Goal: Information Seeking & Learning: Find specific fact

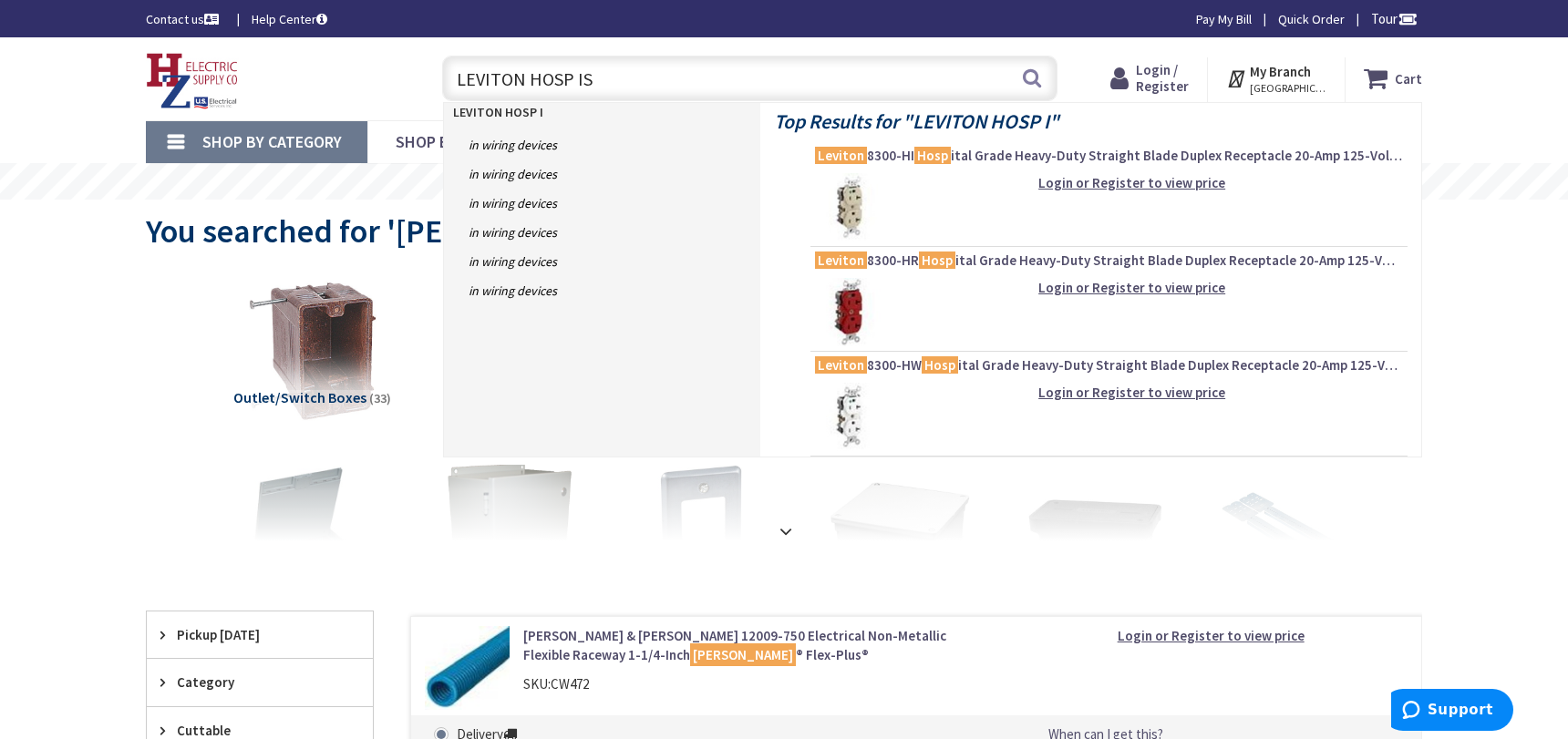
type input "LEVITON HOSP ISO"
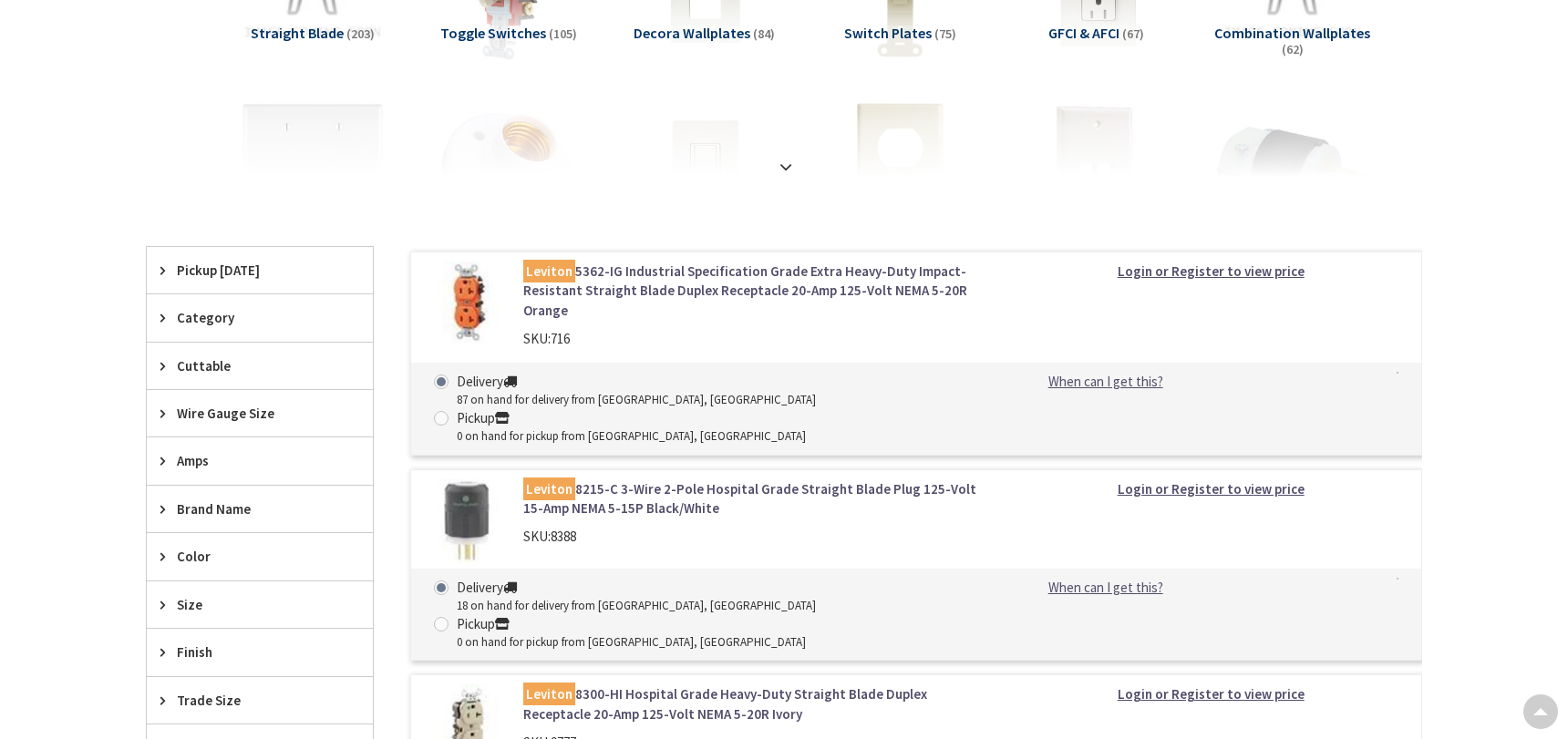
click at [328, 35] on span "Straight Blade" at bounding box center [297, 32] width 93 height 19
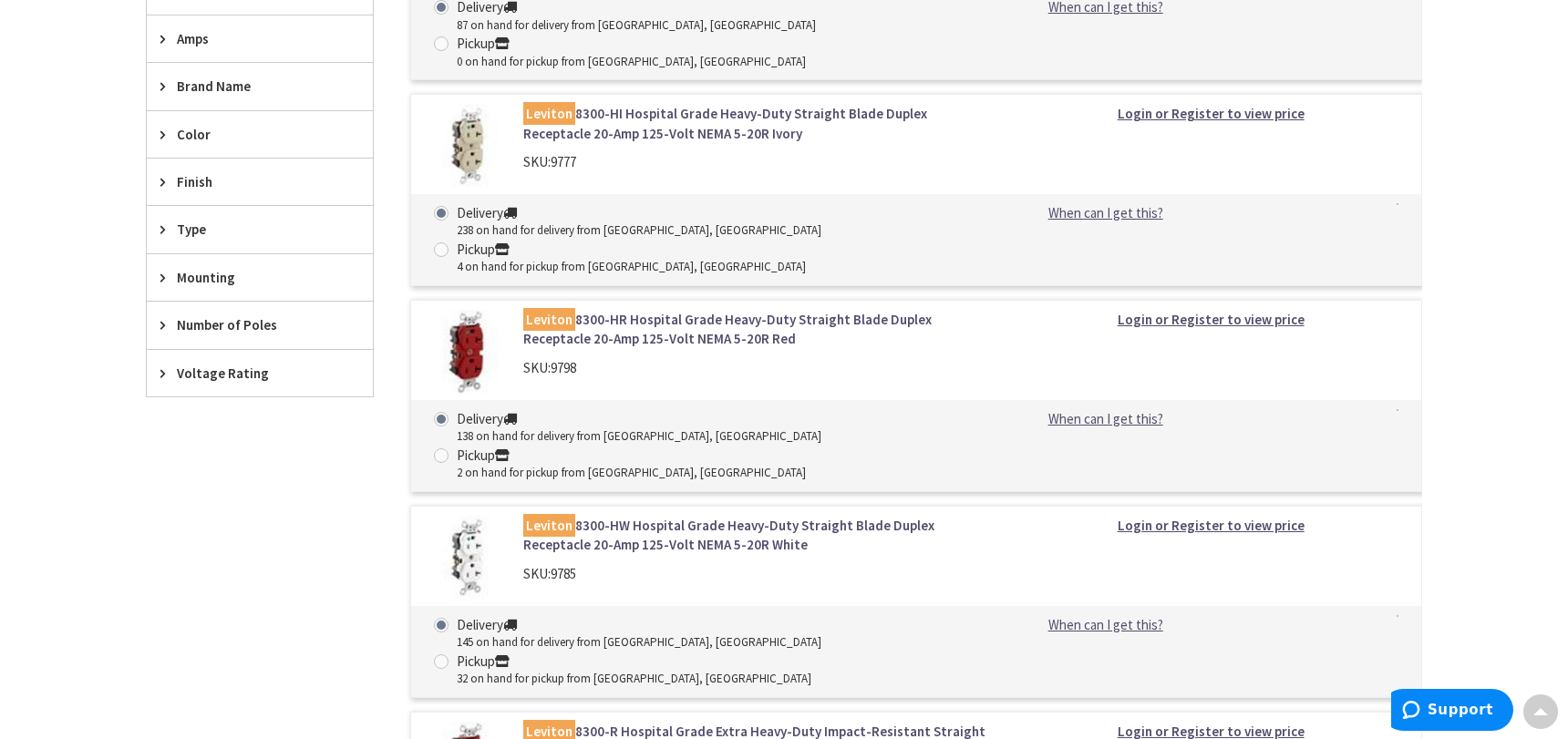
scroll to position [760, 0]
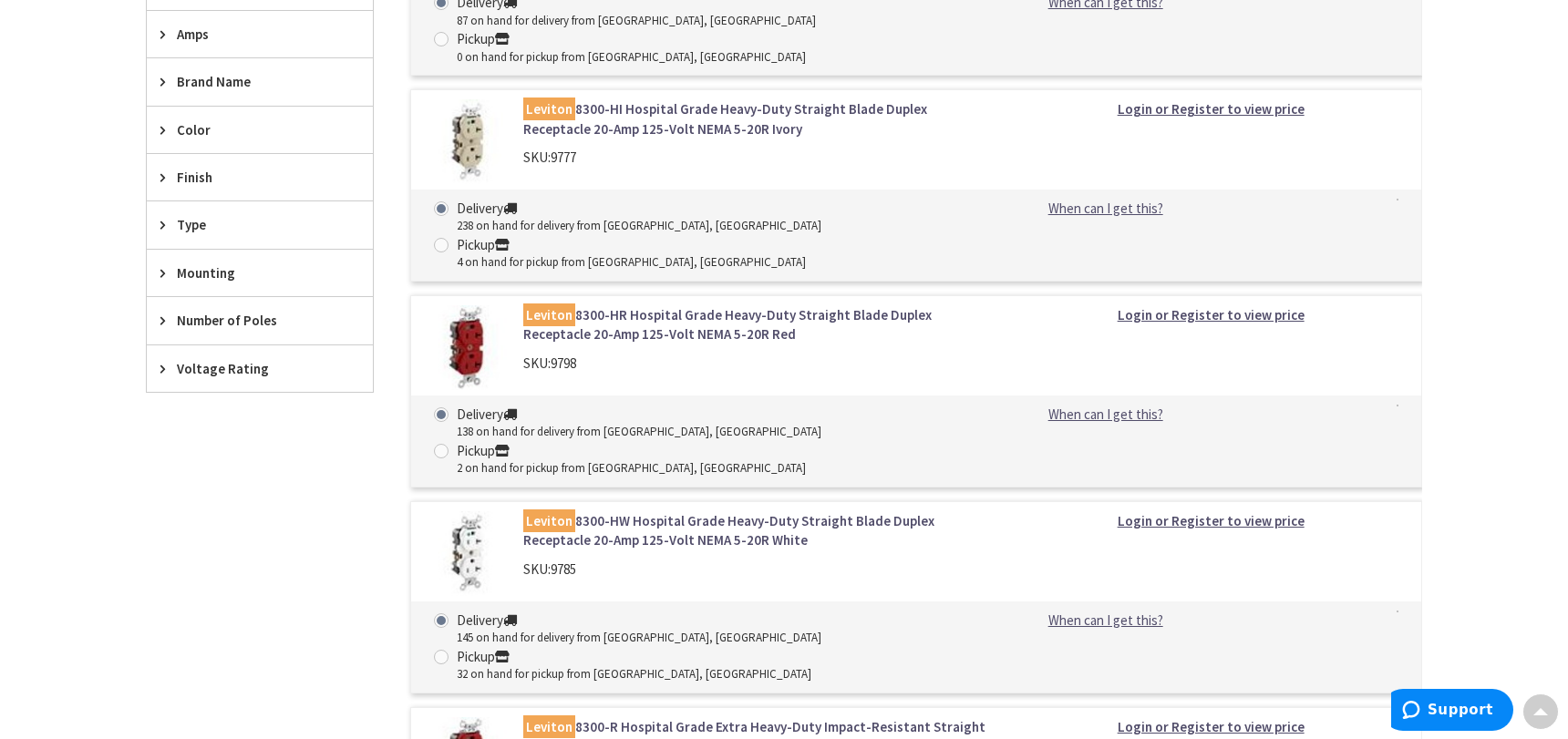
click at [650, 511] on link "Leviton 8300-HW Hospital Grade Heavy-Duty Straight Blade Duplex Receptacle 20-A…" at bounding box center [755, 531] width 463 height 39
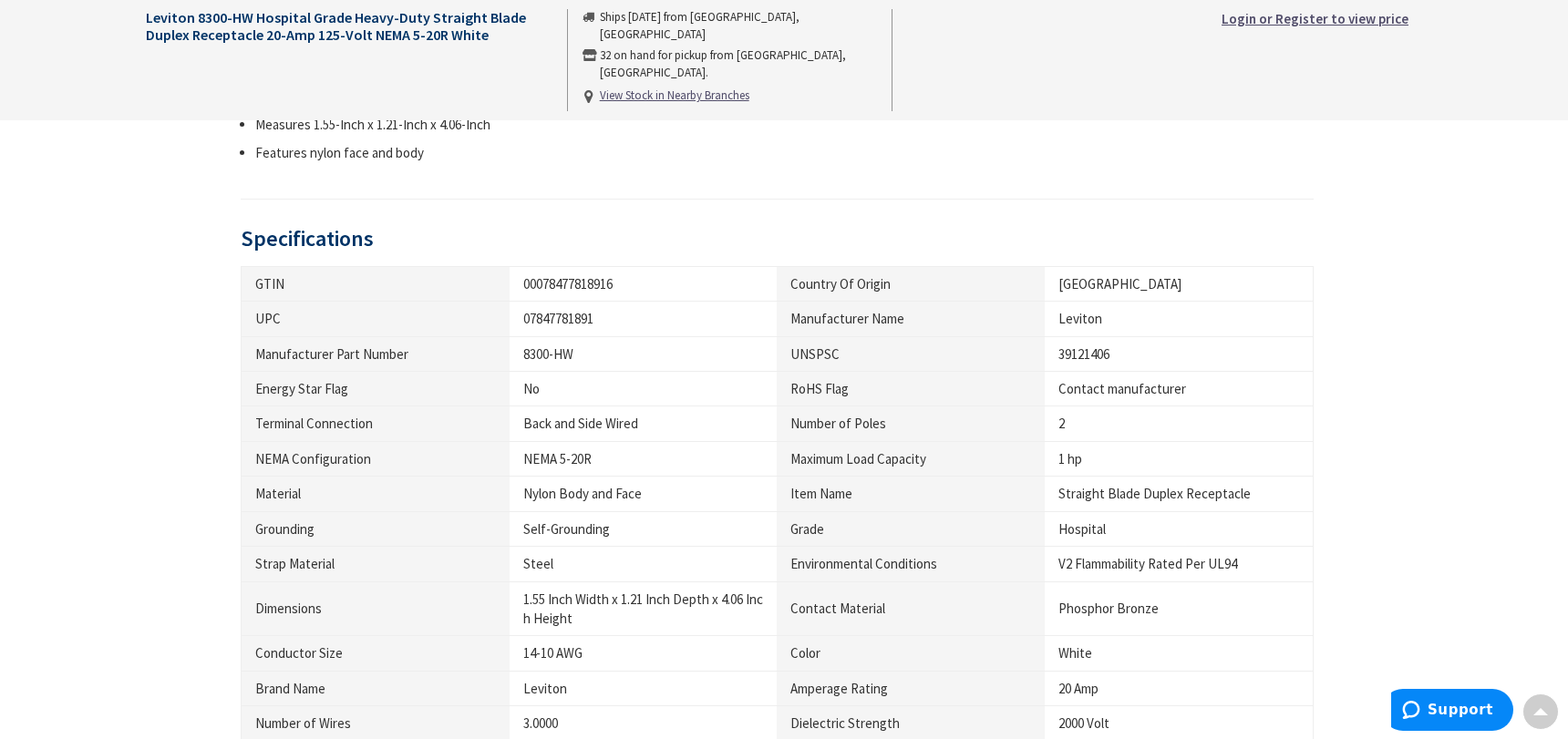
scroll to position [1276, 0]
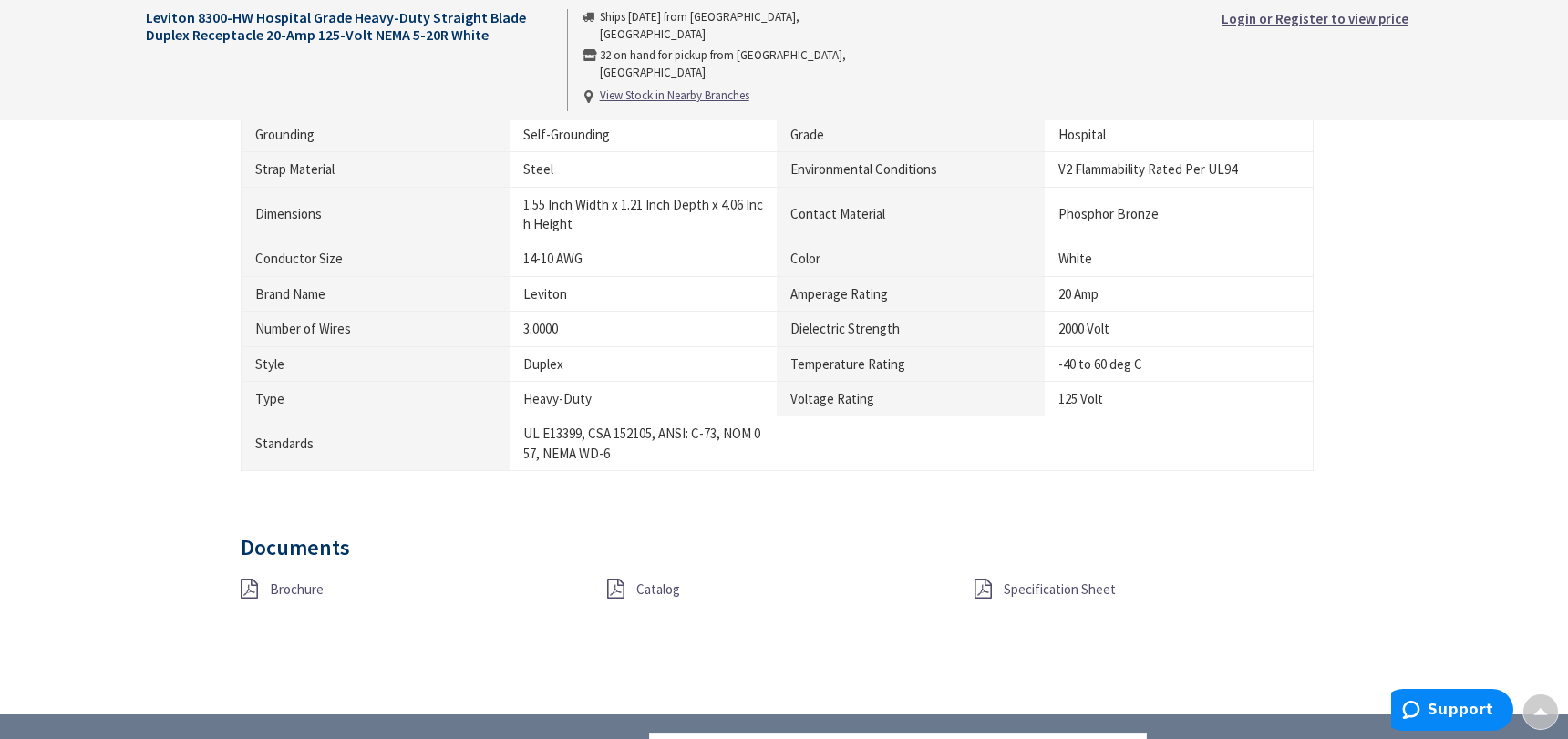
click at [1055, 588] on span "Specification Sheet" at bounding box center [1059, 589] width 112 height 18
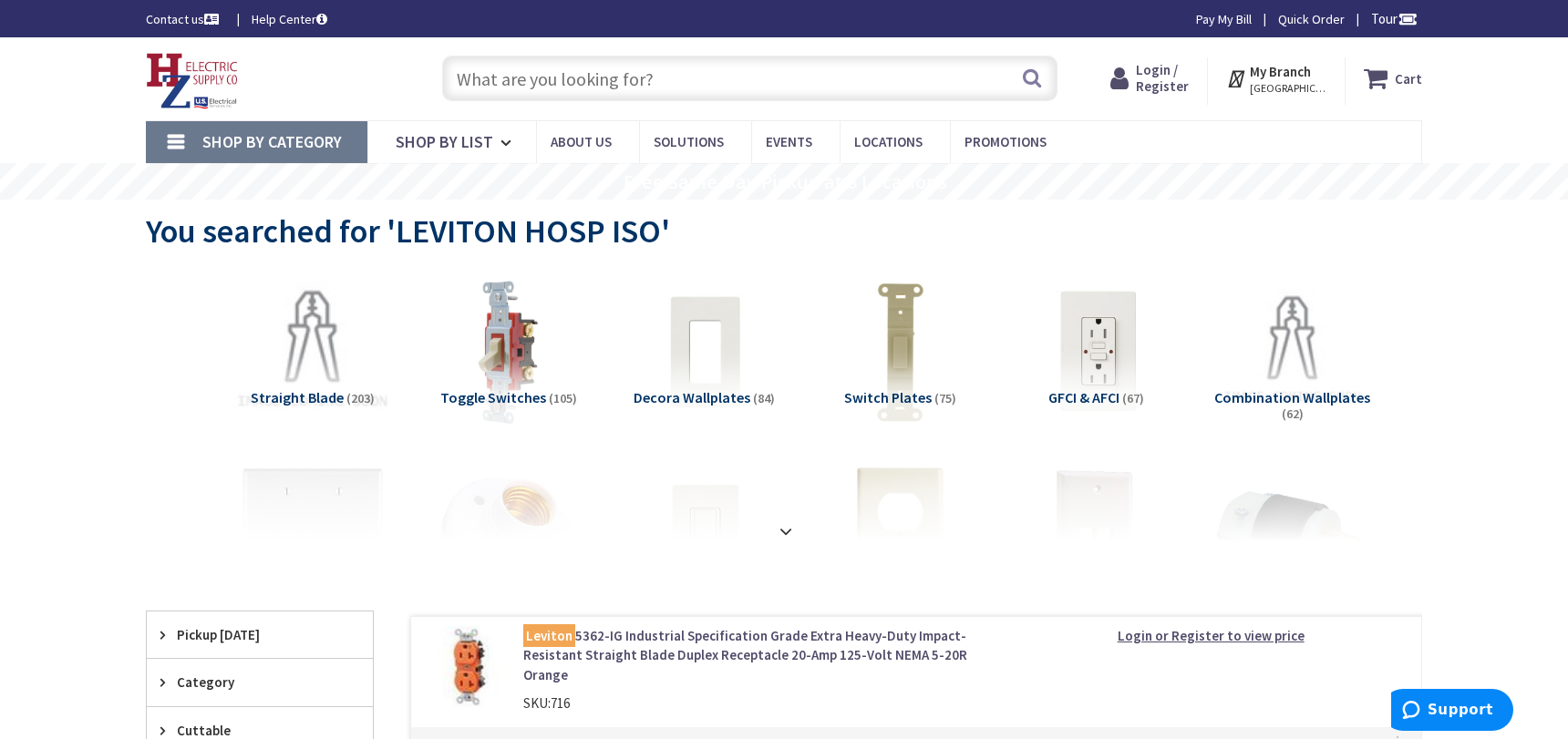
click at [337, 349] on img at bounding box center [312, 351] width 165 height 165
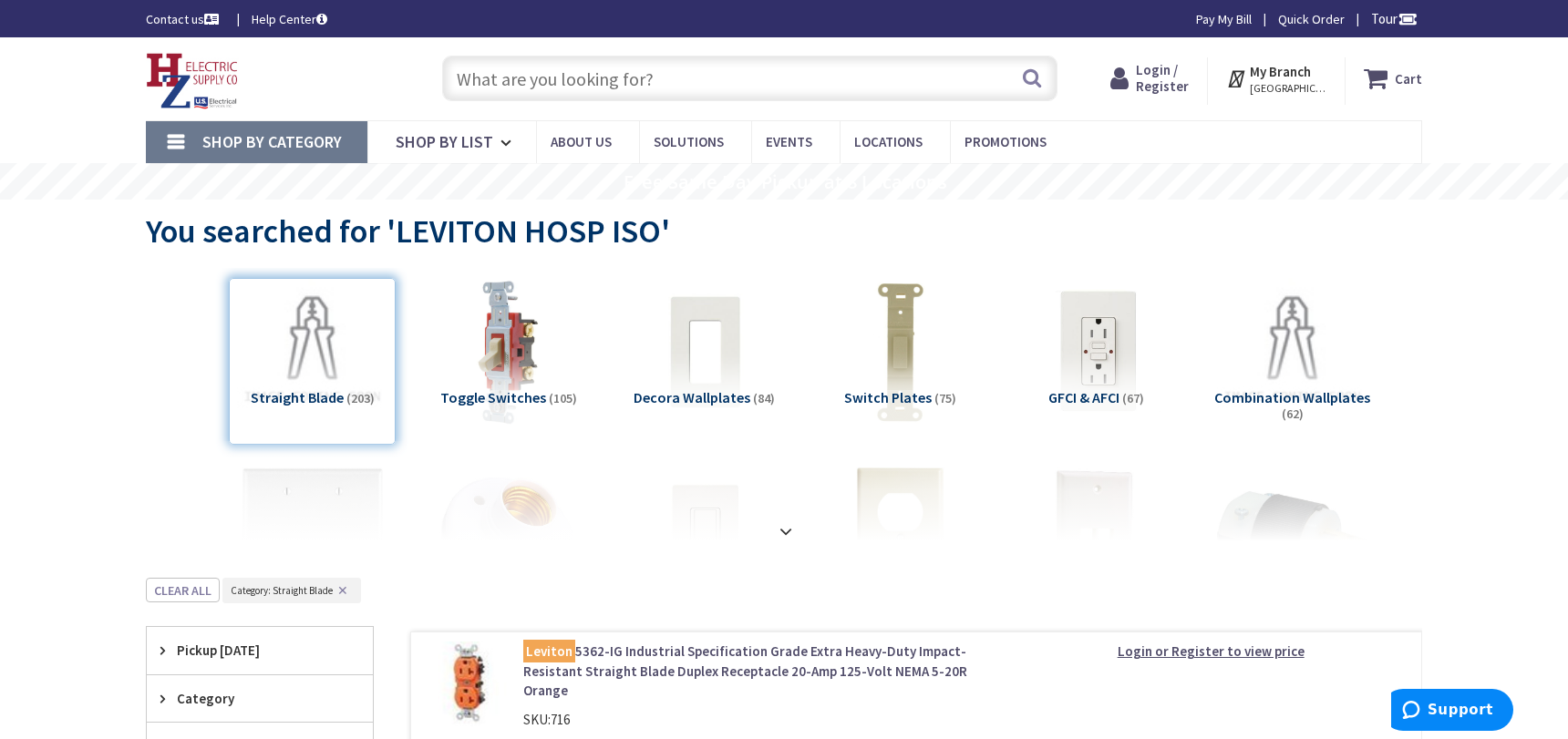
click at [611, 86] on input "text" at bounding box center [749, 79] width 616 height 45
type input "L"
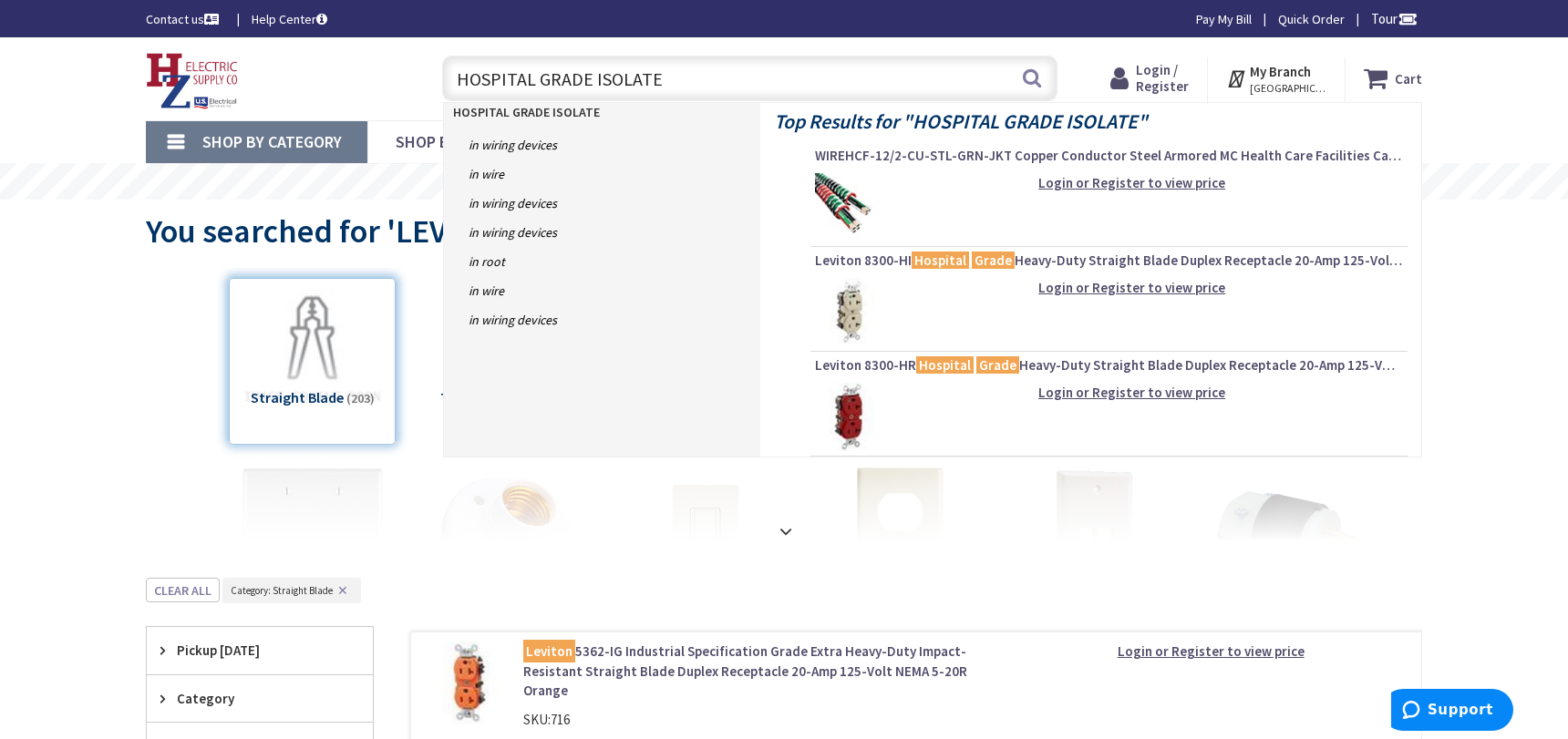
type input "HOSPITAL GRADE ISOLATED"
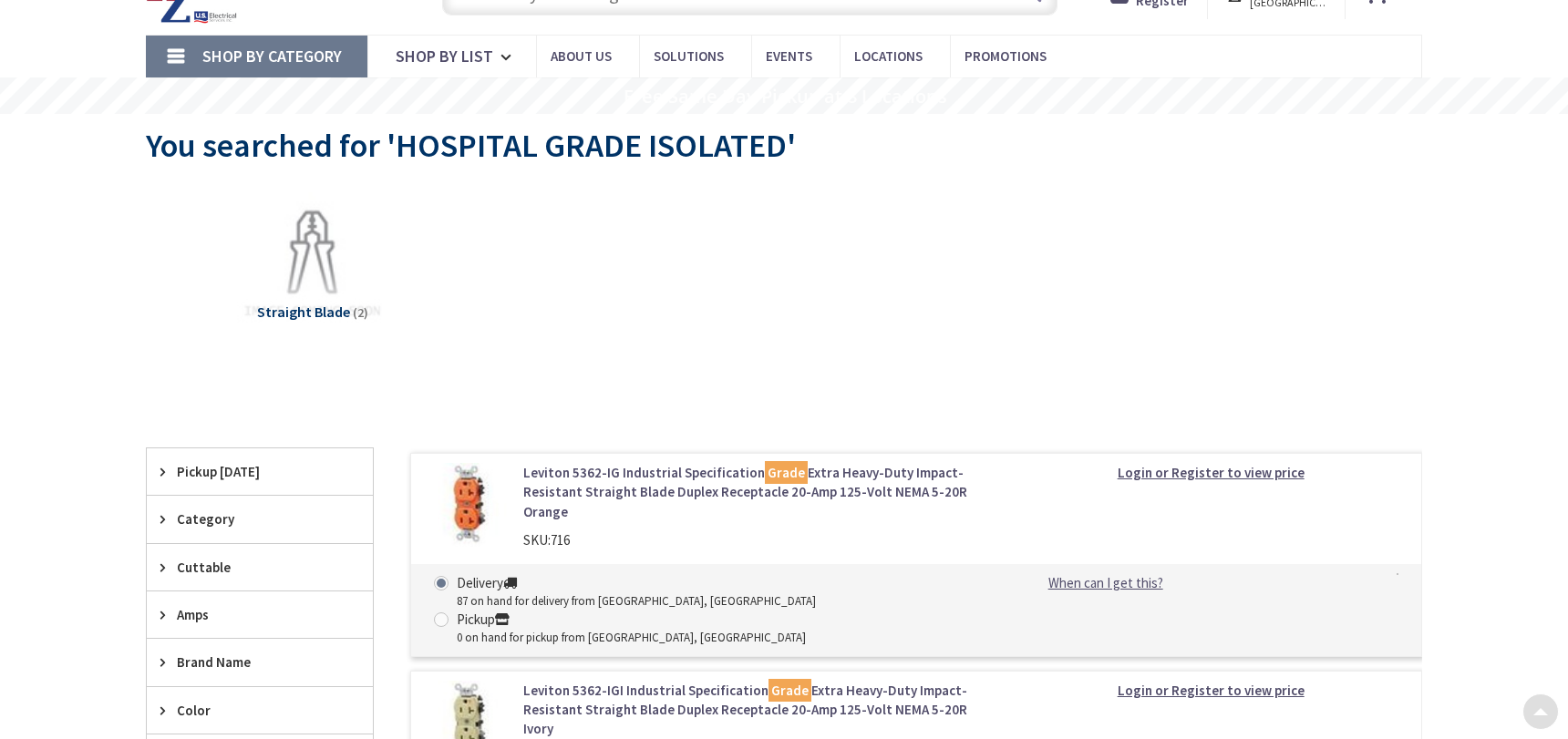
scroll to position [273, 0]
